Goal: Transaction & Acquisition: Obtain resource

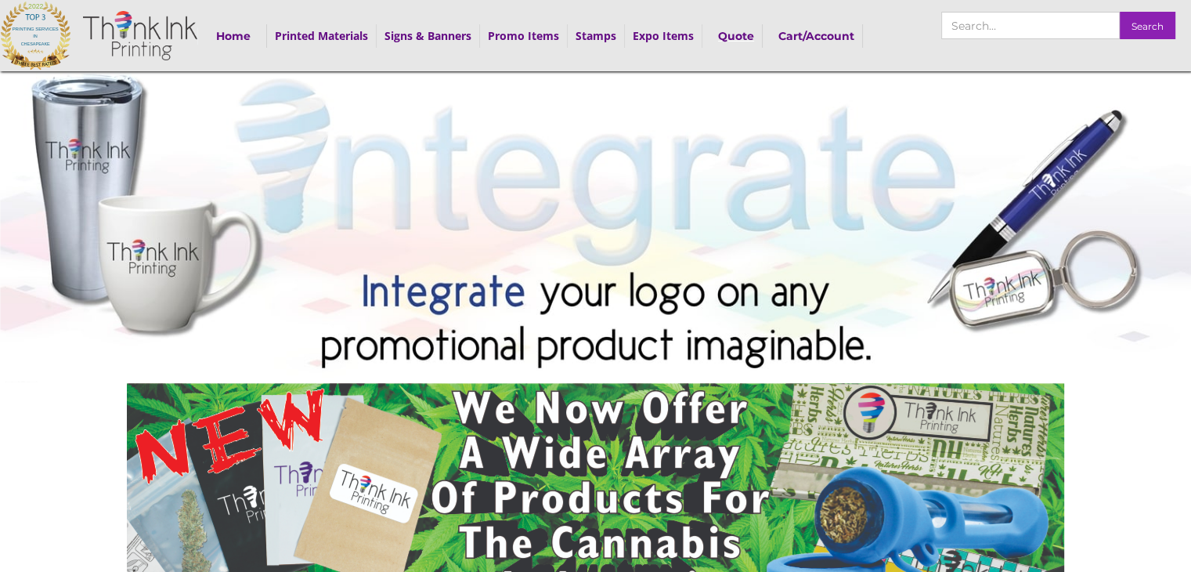
click at [730, 31] on strong "Quote" at bounding box center [736, 36] width 36 height 14
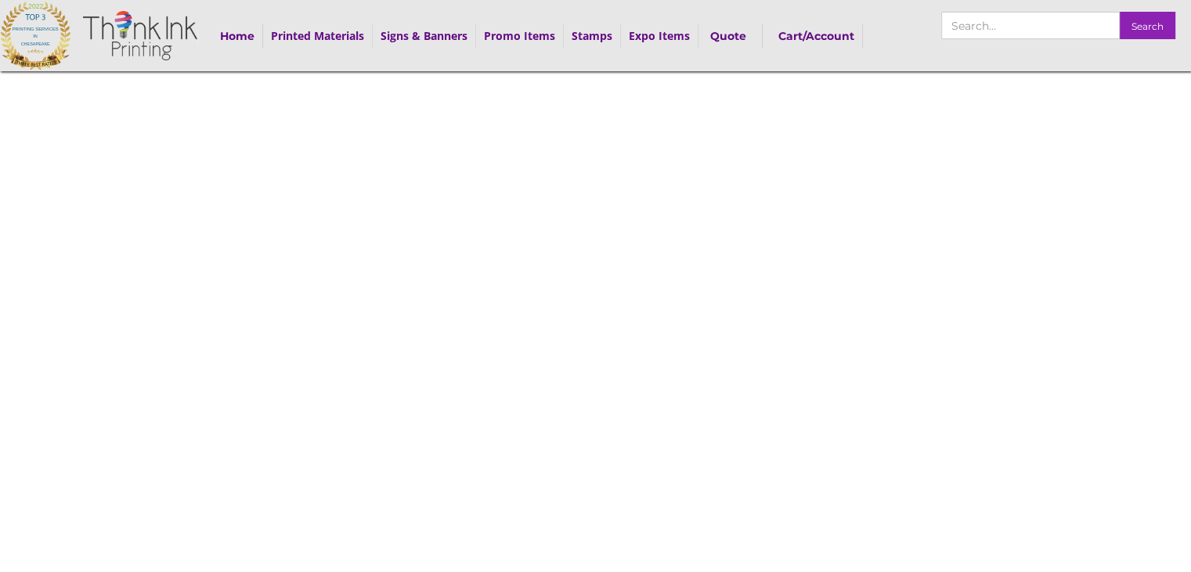
click at [1101, 128] on div at bounding box center [595, 471] width 1191 height 943
click at [1053, 349] on div at bounding box center [595, 158] width 1191 height 943
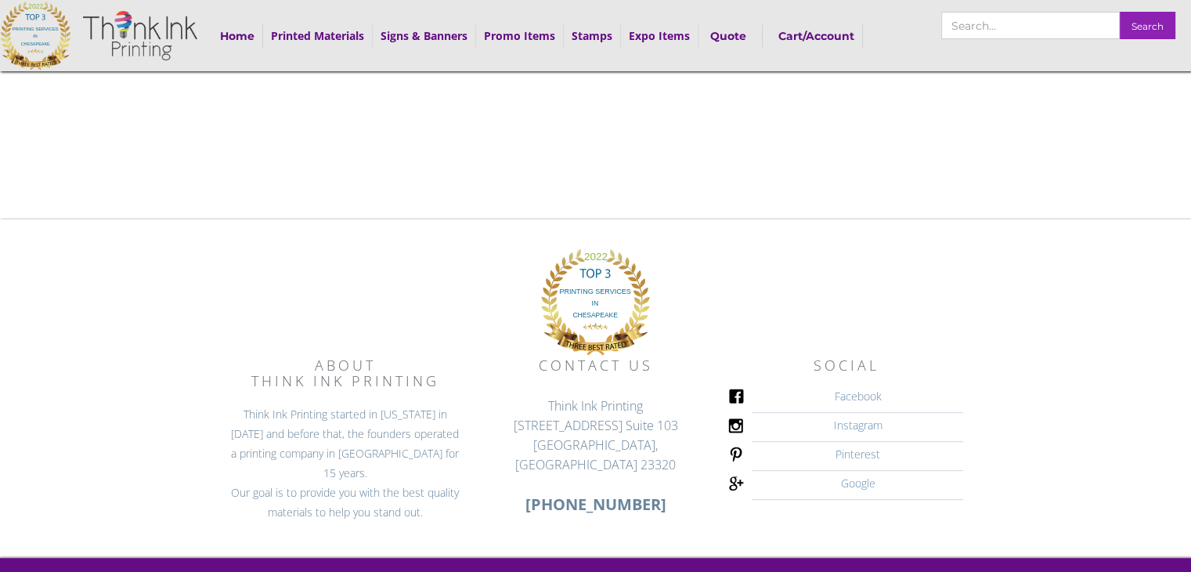
scroll to position [758, 0]
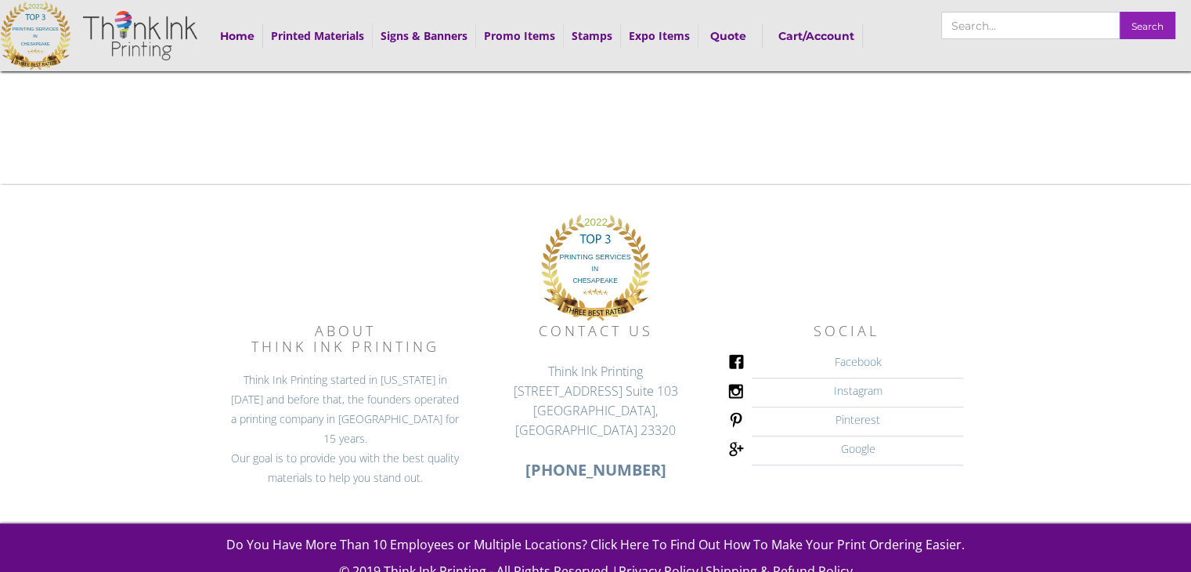
drag, startPoint x: 1103, startPoint y: 422, endPoint x: 1106, endPoint y: 433, distance: 11.4
click at [1106, 433] on div "about Think Ink Printing Think Ink Printing started in [US_STATE] in [DATE] and…" at bounding box center [595, 354] width 1191 height 338
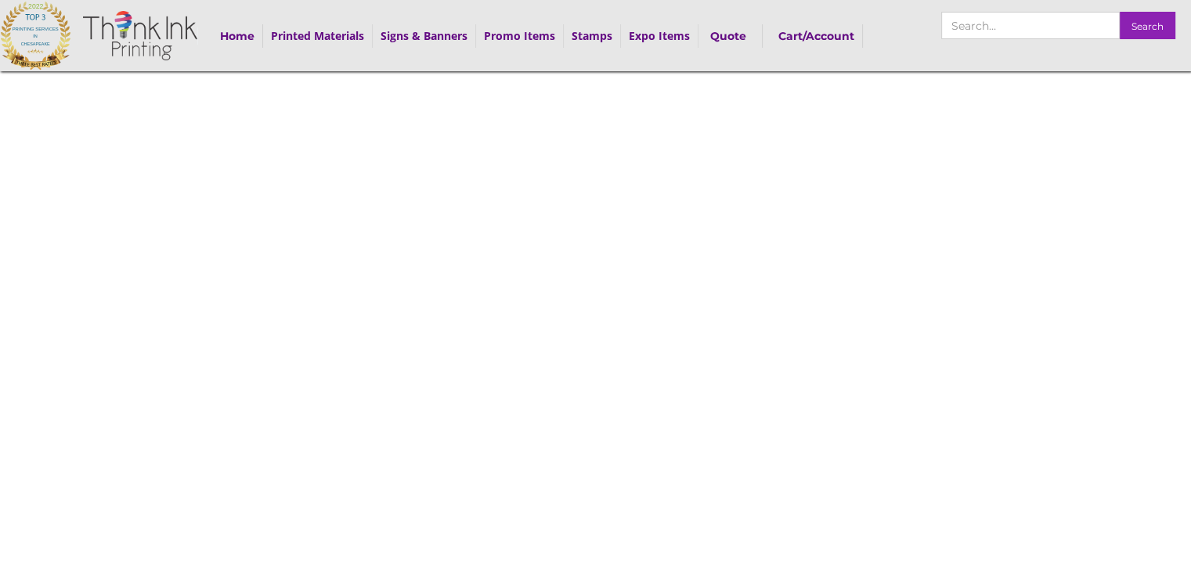
scroll to position [288, 0]
click at [1028, 363] on div at bounding box center [595, 183] width 1191 height 943
click at [228, 35] on strong "Home" at bounding box center [237, 36] width 34 height 14
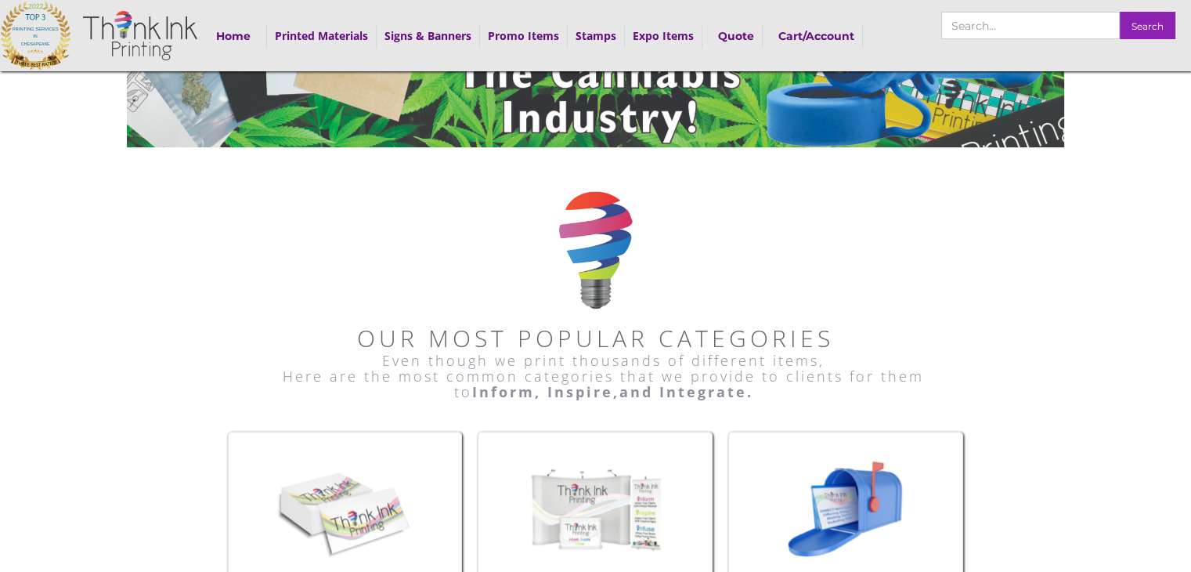
scroll to position [157, 0]
